Goal: Information Seeking & Learning: Understand process/instructions

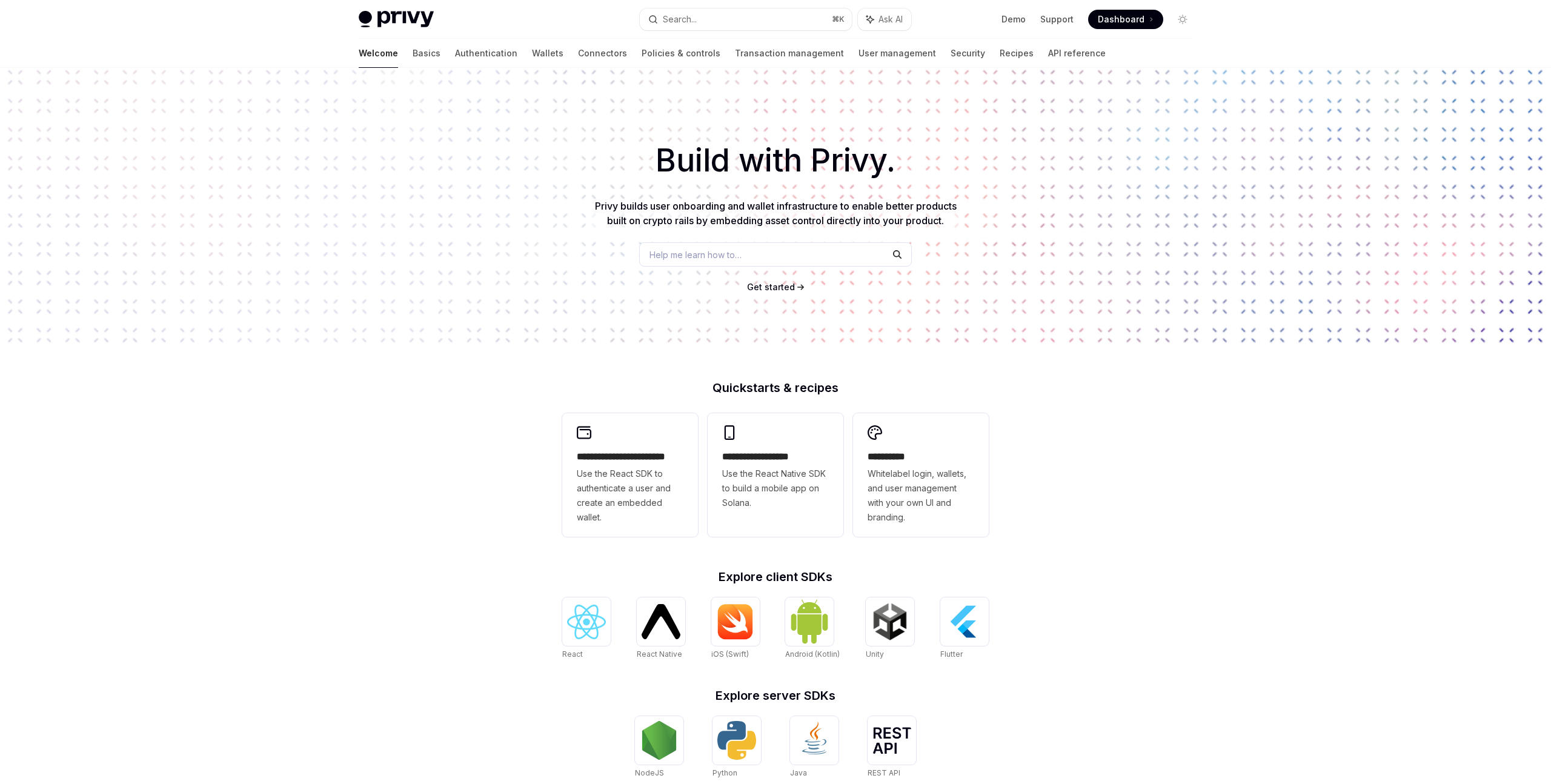
click at [472, 55] on div "Welcome Basics Authentication Wallets Connectors Policies & controls Transactio…" at bounding box center [732, 53] width 747 height 29
click at [413, 59] on link "Basics" at bounding box center [426, 53] width 28 height 29
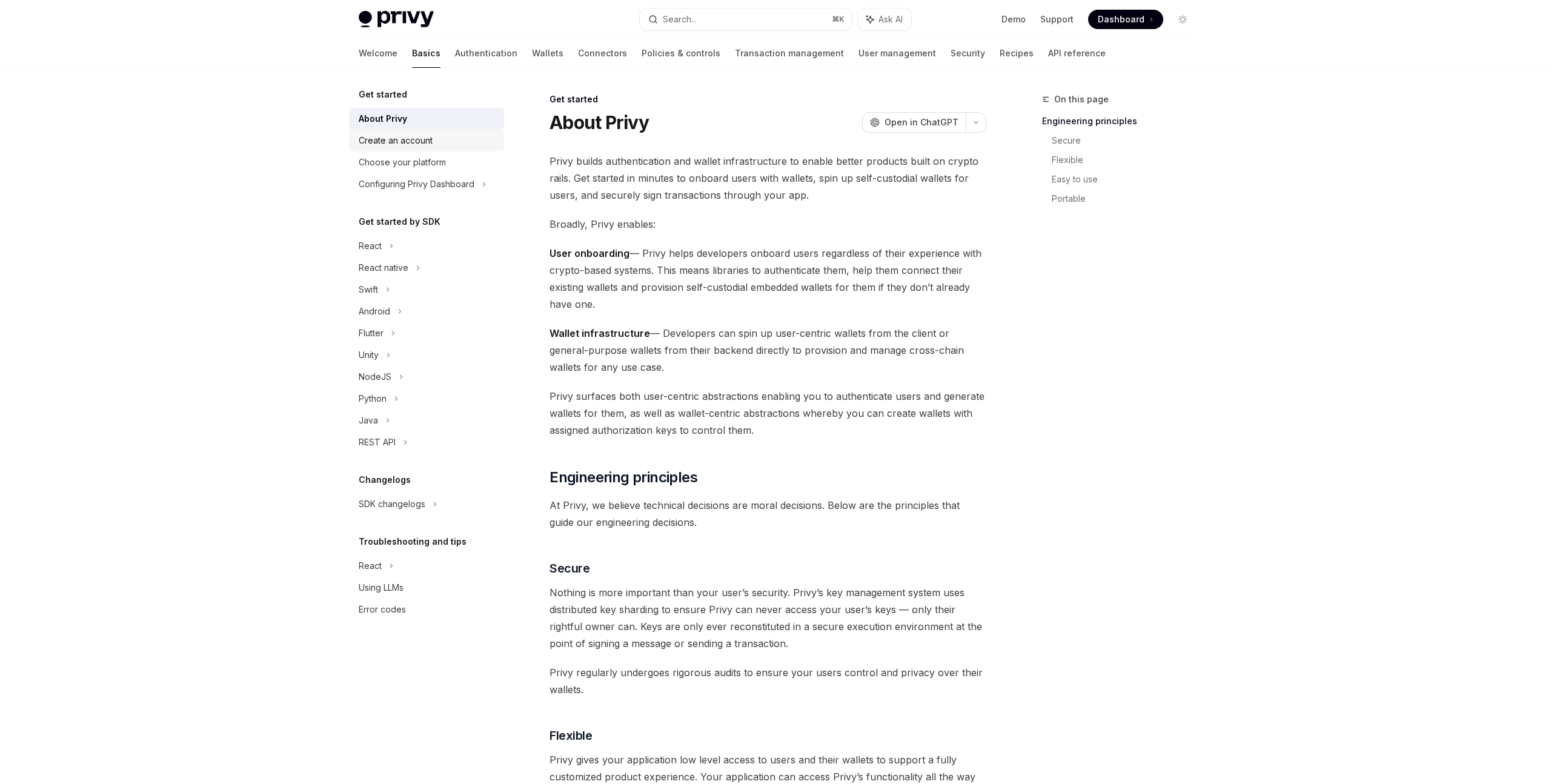
click at [427, 142] on div "Create an account" at bounding box center [395, 140] width 74 height 14
type textarea "*"
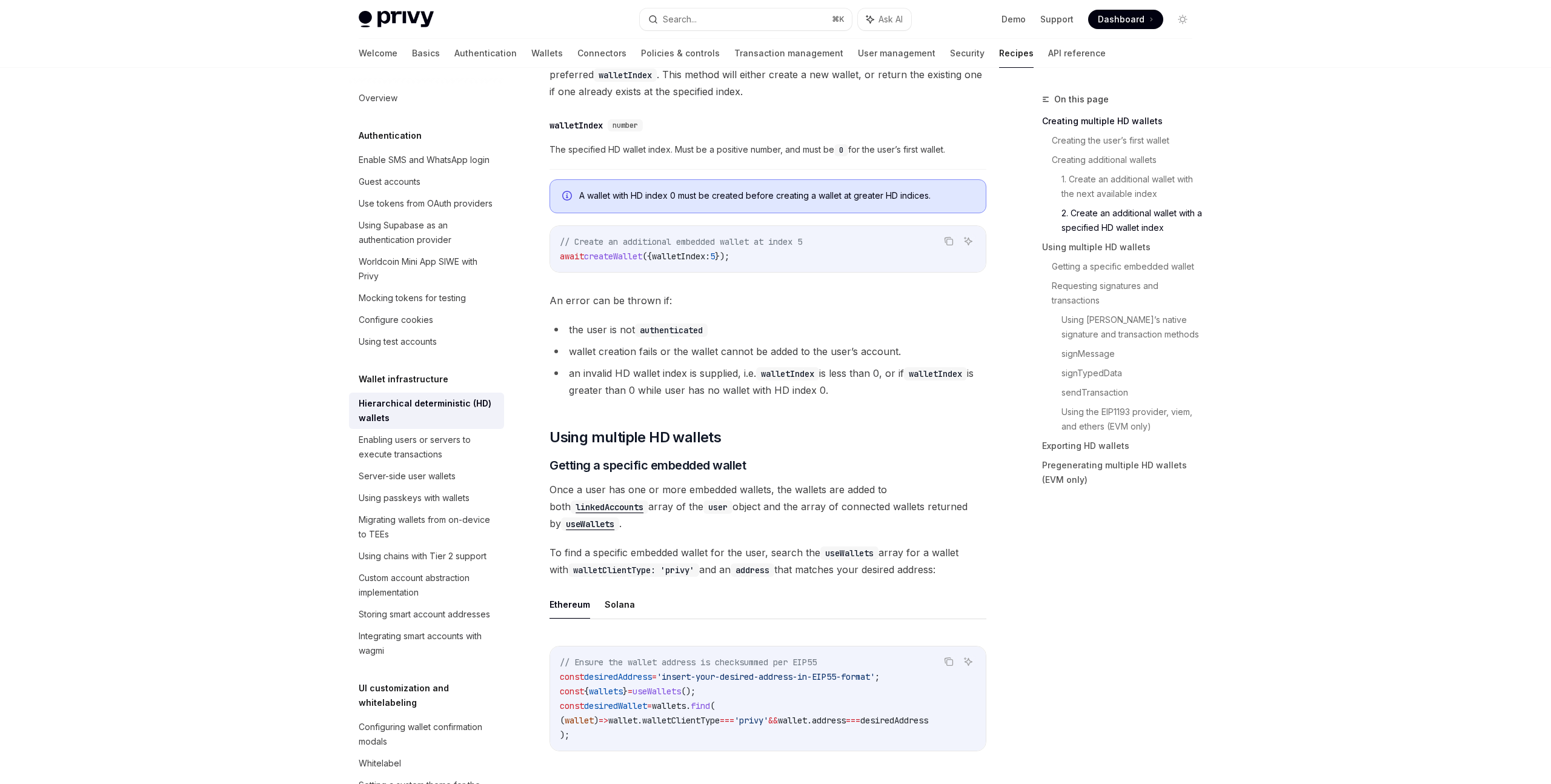
scroll to position [1091, 0]
drag, startPoint x: 628, startPoint y: 252, endPoint x: 763, endPoint y: 249, distance: 135.0
click at [763, 249] on code "// Create an additional embedded wallet at index 5 await createWallet ({ wallet…" at bounding box center [768, 246] width 416 height 29
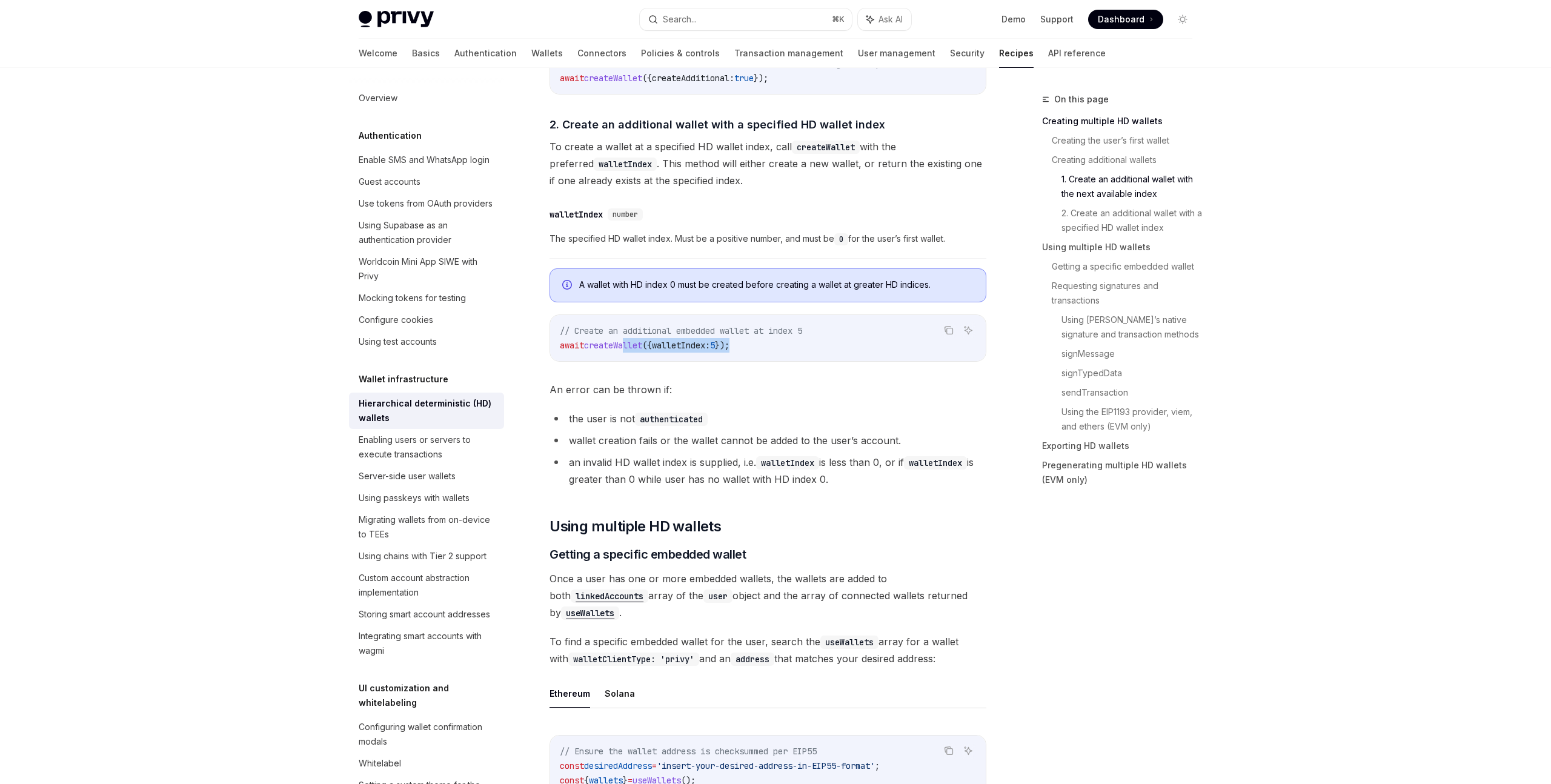
scroll to position [993, 0]
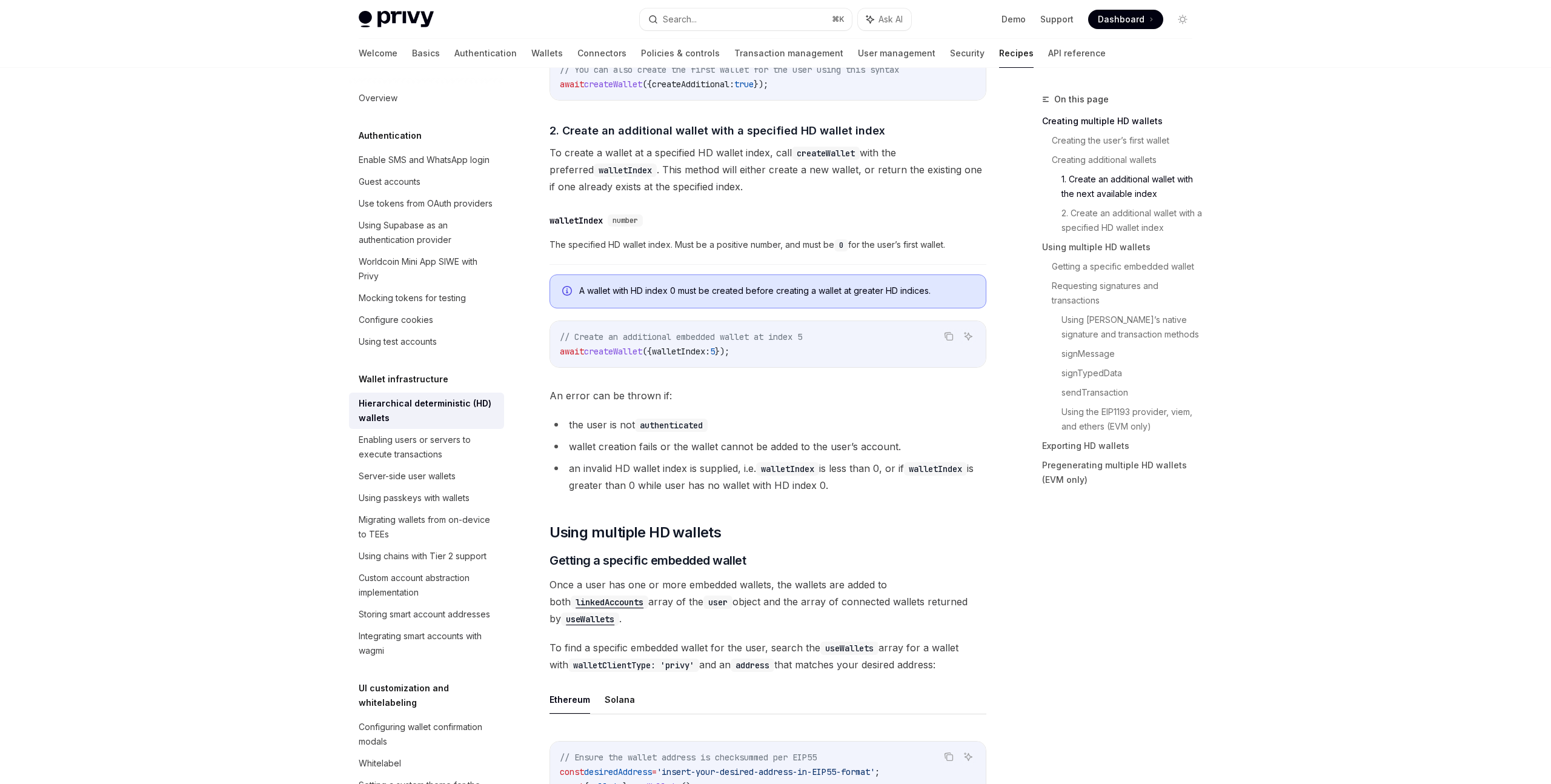
drag, startPoint x: 653, startPoint y: 286, endPoint x: 786, endPoint y: 287, distance: 133.0
click at [776, 278] on div "A wallet with HD index 0 must be created before creating a wallet at greater HD…" at bounding box center [768, 291] width 437 height 34
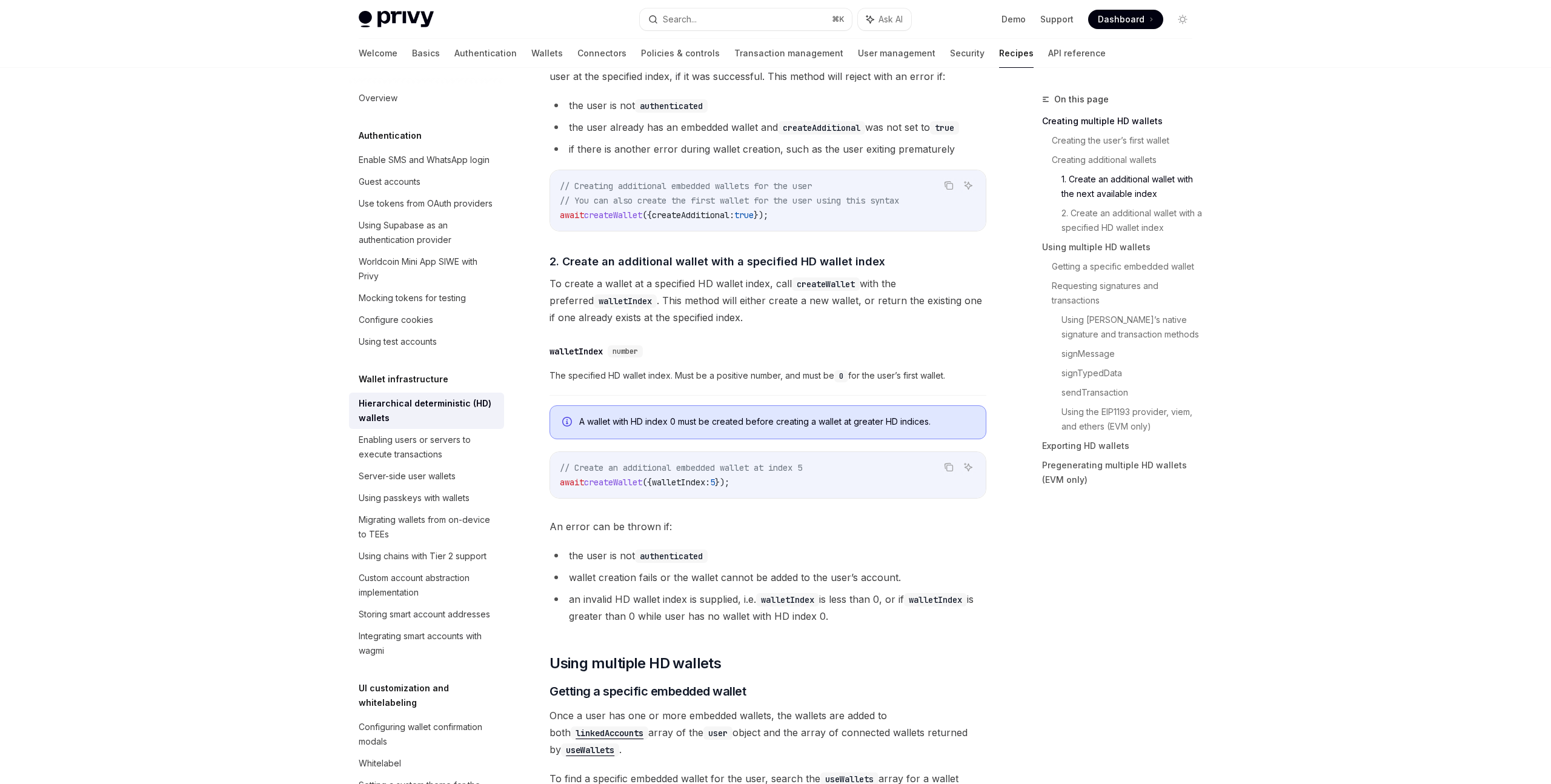
scroll to position [861, 0]
drag, startPoint x: 626, startPoint y: 209, endPoint x: 791, endPoint y: 207, distance: 165.0
click at [791, 207] on code "// Creating additional embedded wallets for the user // You can also create the…" at bounding box center [768, 202] width 416 height 43
drag, startPoint x: 616, startPoint y: 216, endPoint x: 726, endPoint y: 227, distance: 110.5
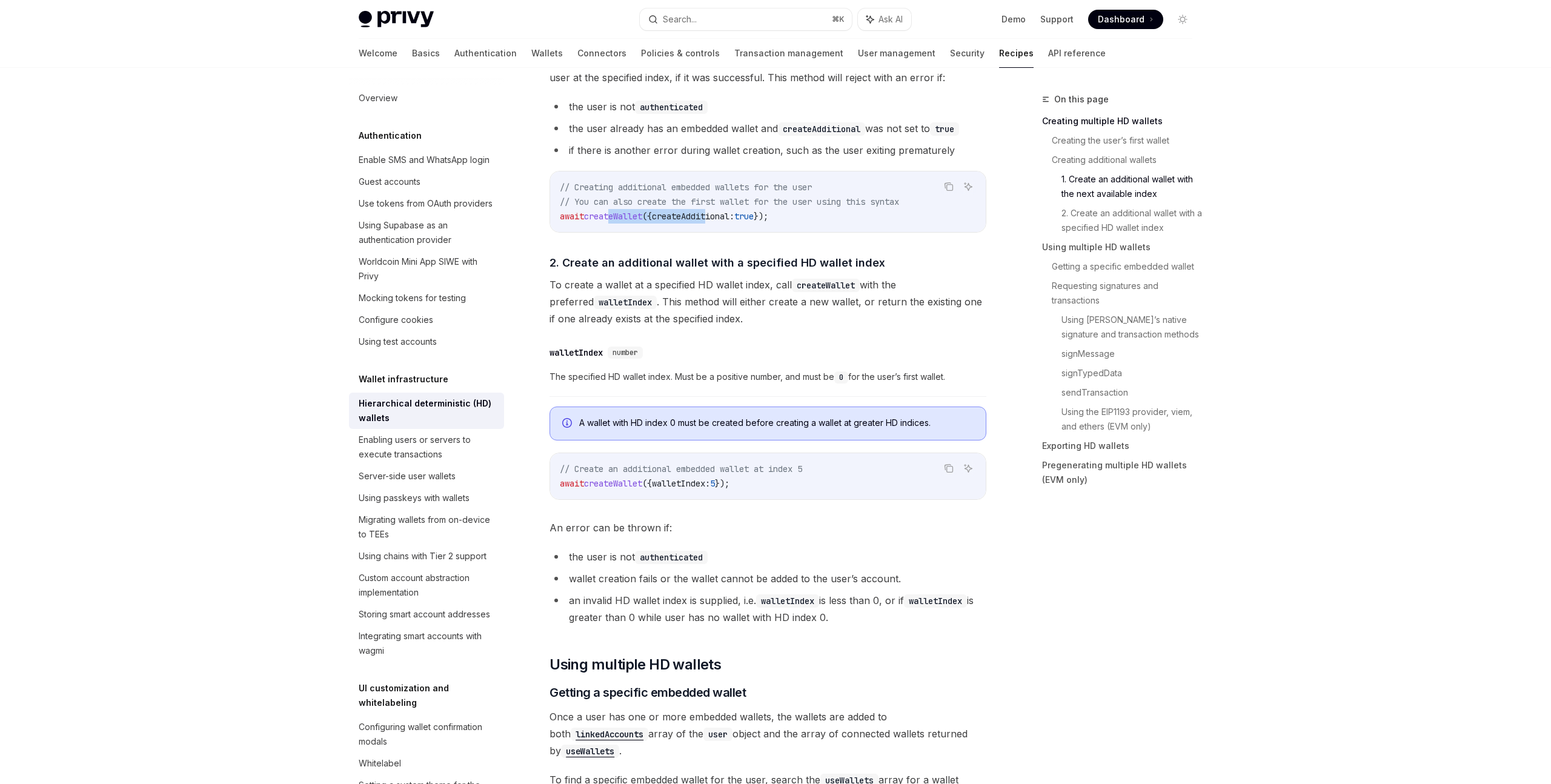
click at [718, 220] on span "await createWallet ({ createAdditional: true });" at bounding box center [664, 216] width 208 height 11
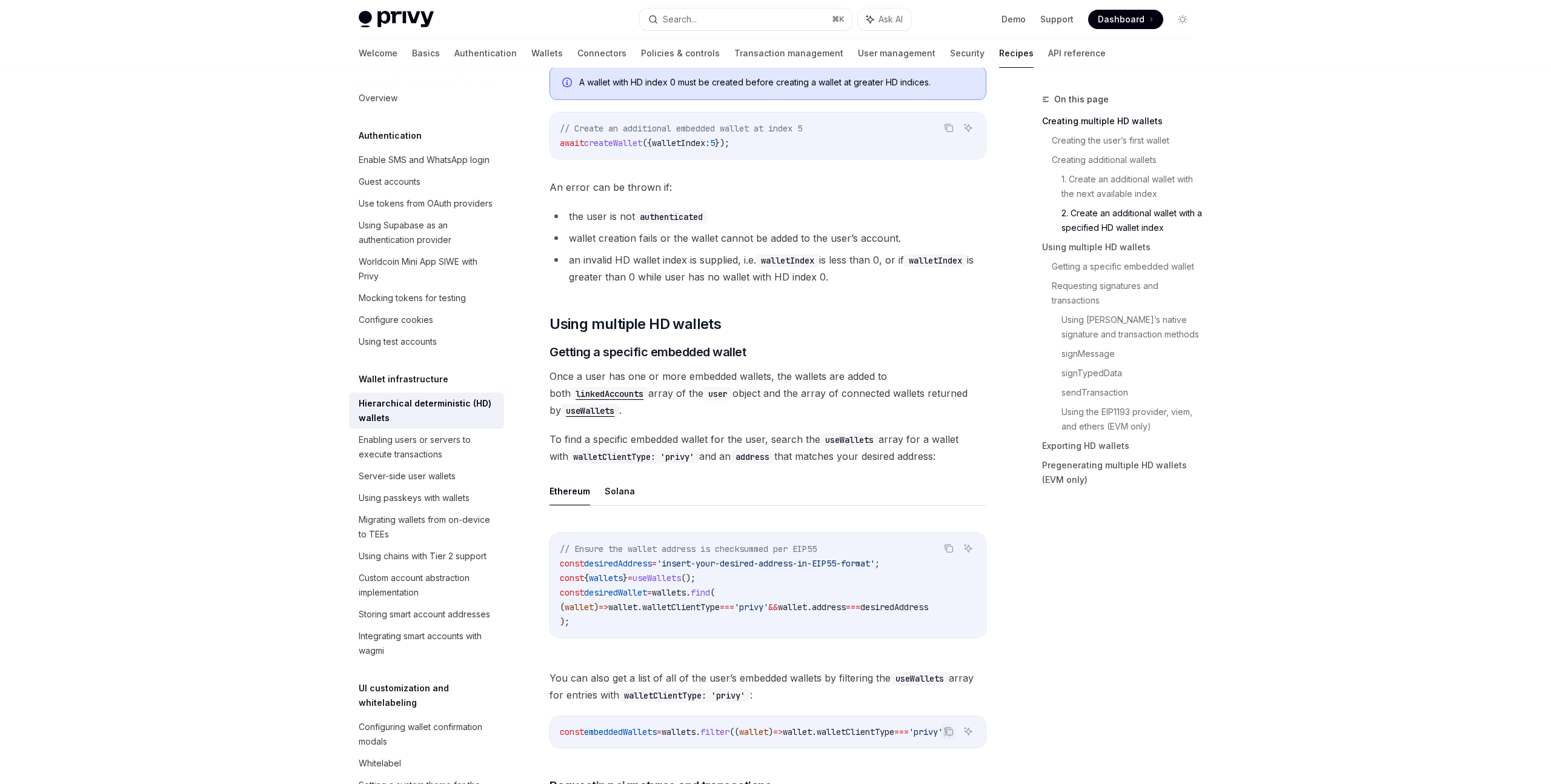
scroll to position [1221, 0]
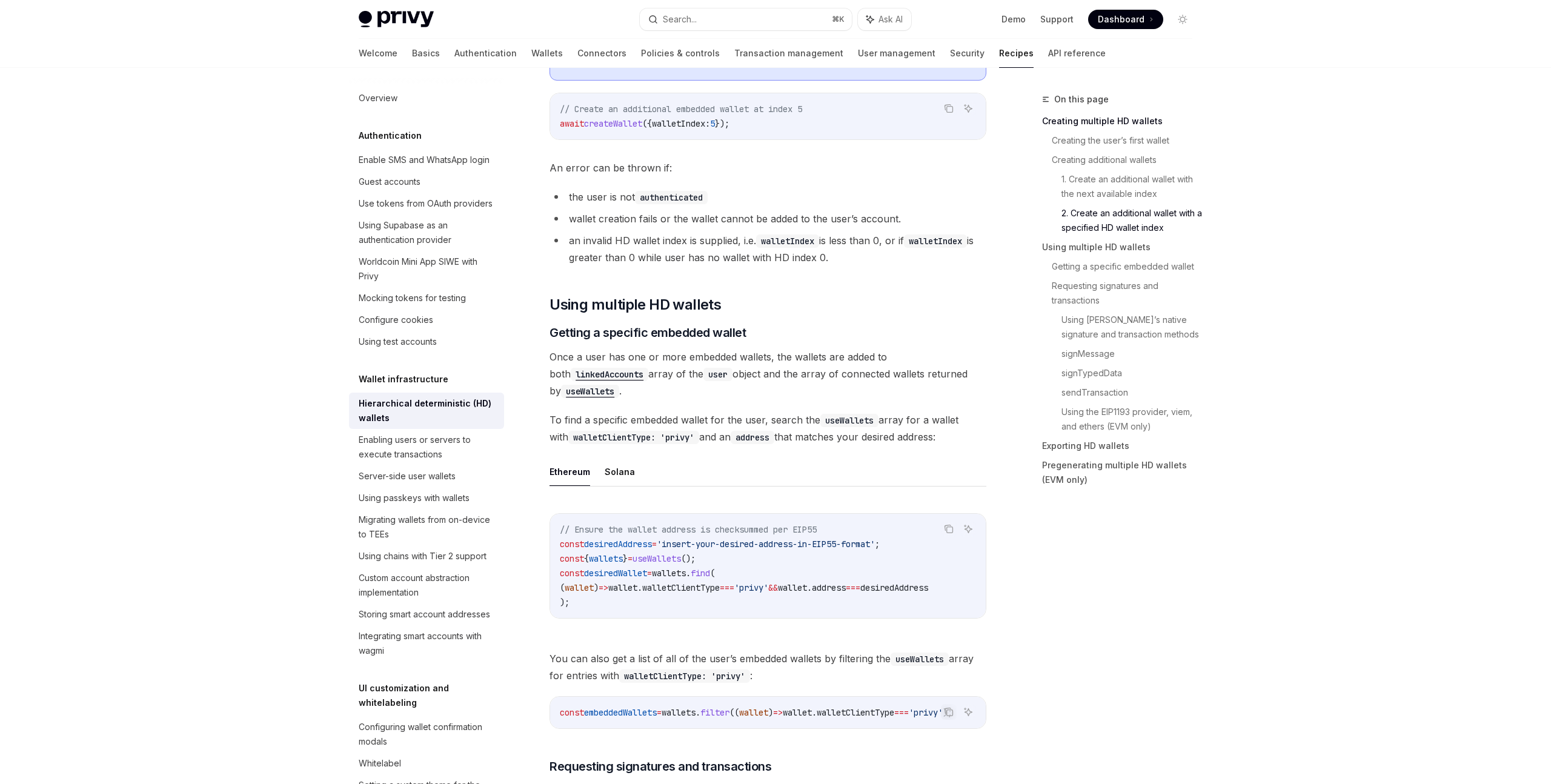
click at [768, 586] on span "'privy'" at bounding box center [751, 587] width 34 height 11
click at [686, 573] on span "wallets" at bounding box center [668, 572] width 34 height 11
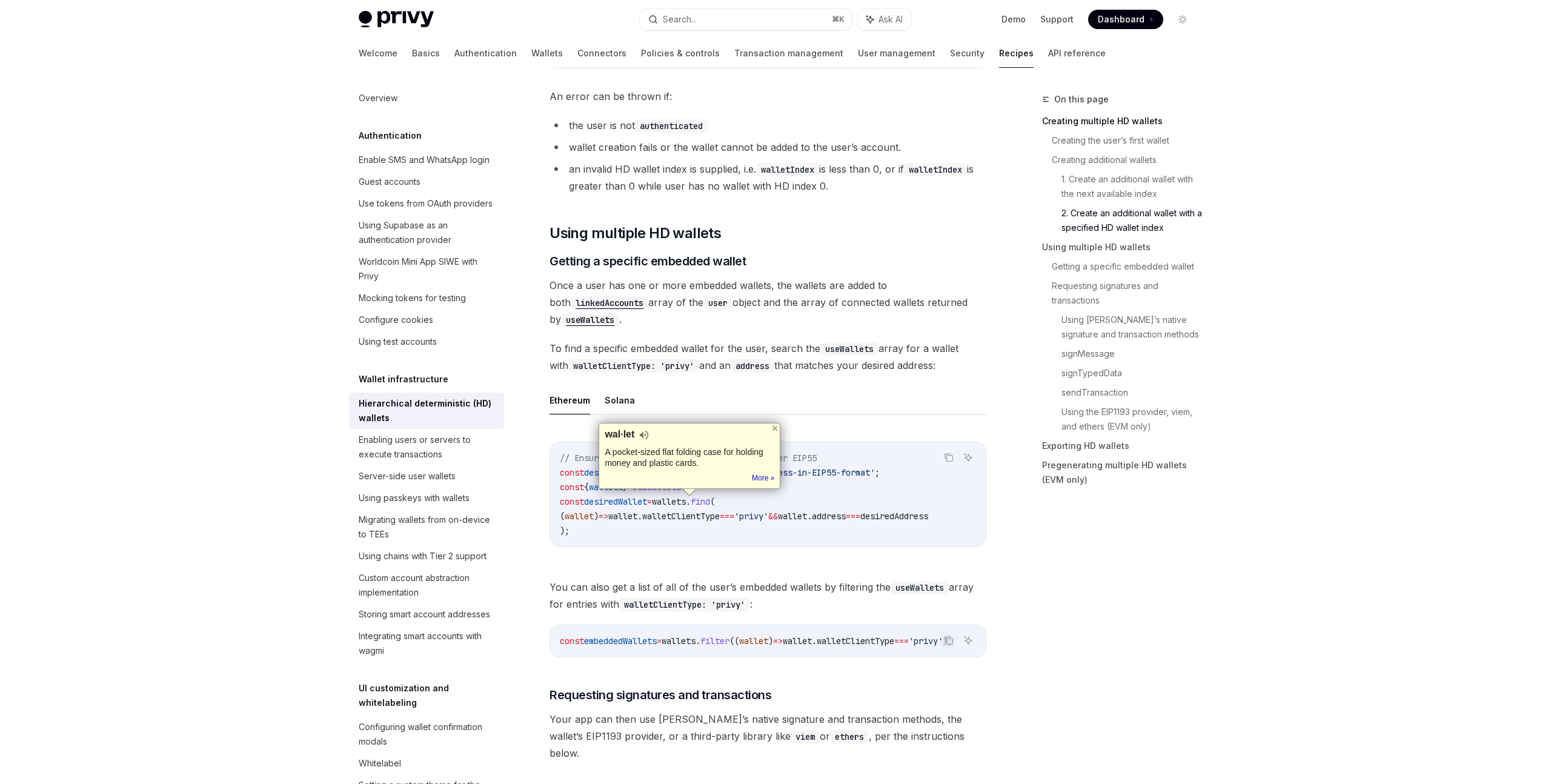
scroll to position [1311, 0]
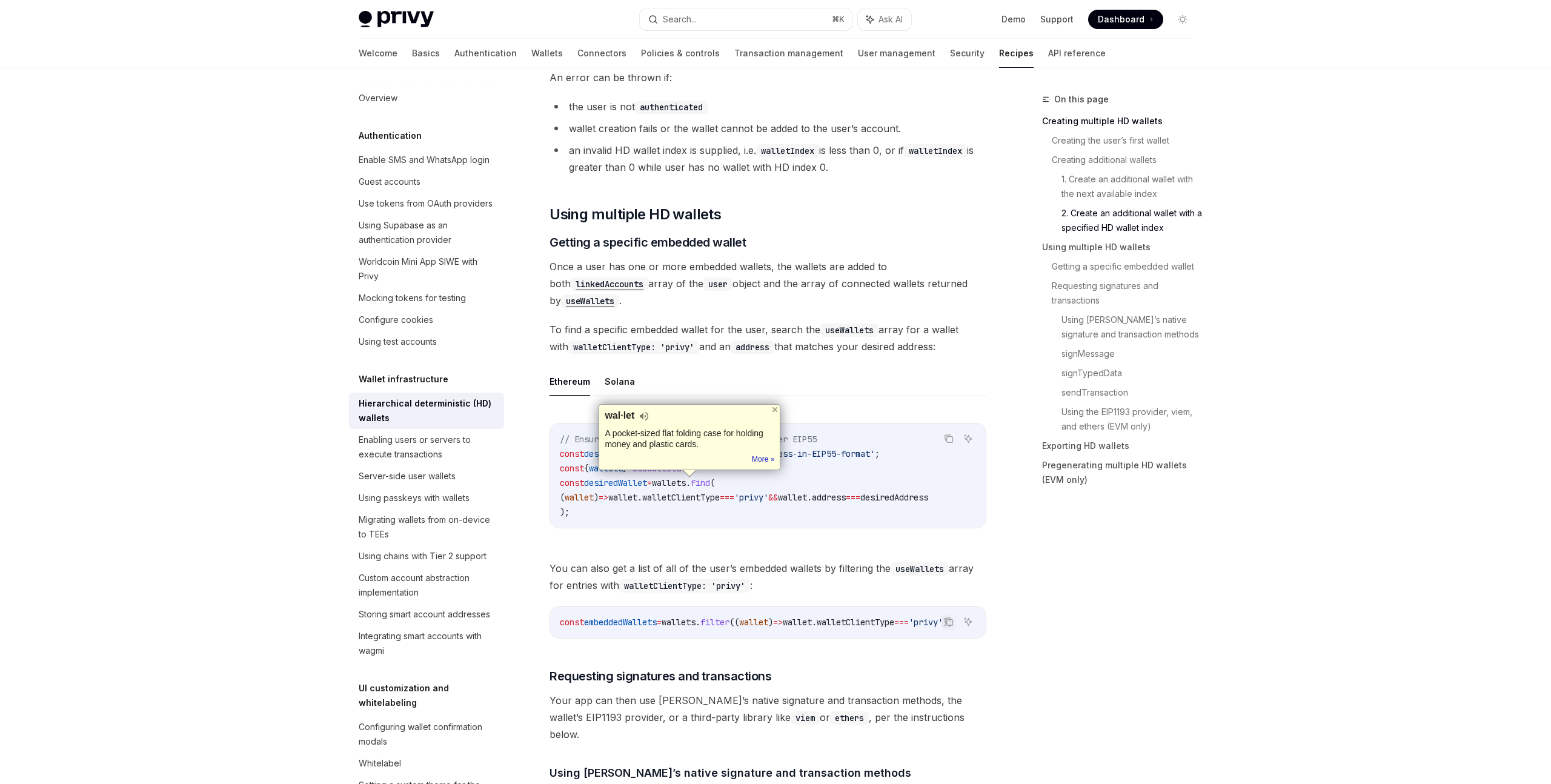
click at [696, 572] on span "You can also get a list of all of the user’s embedded wallets by filtering the …" at bounding box center [768, 577] width 437 height 34
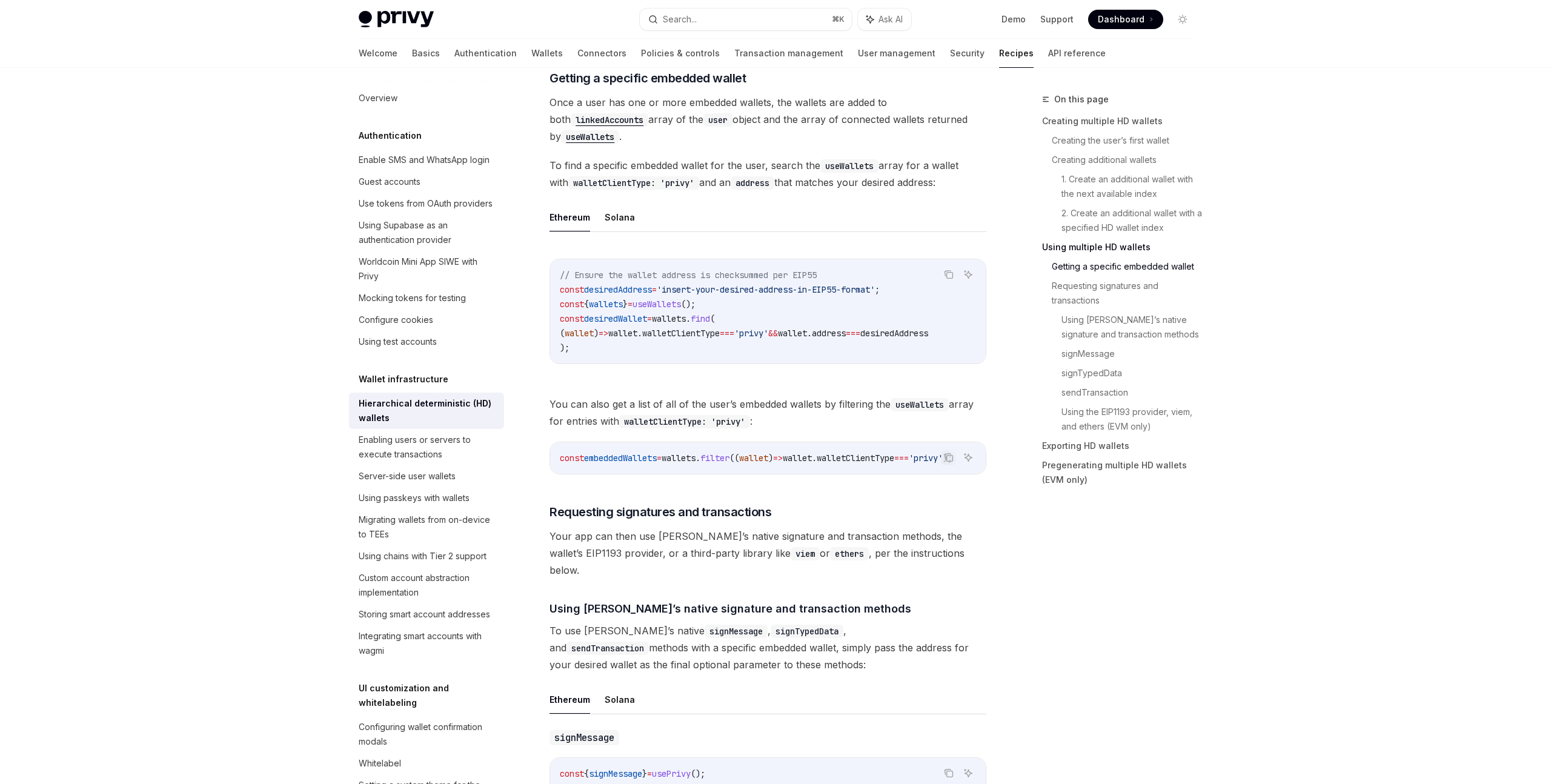
scroll to position [1473, 0]
